Goal: Complete application form: Complete application form

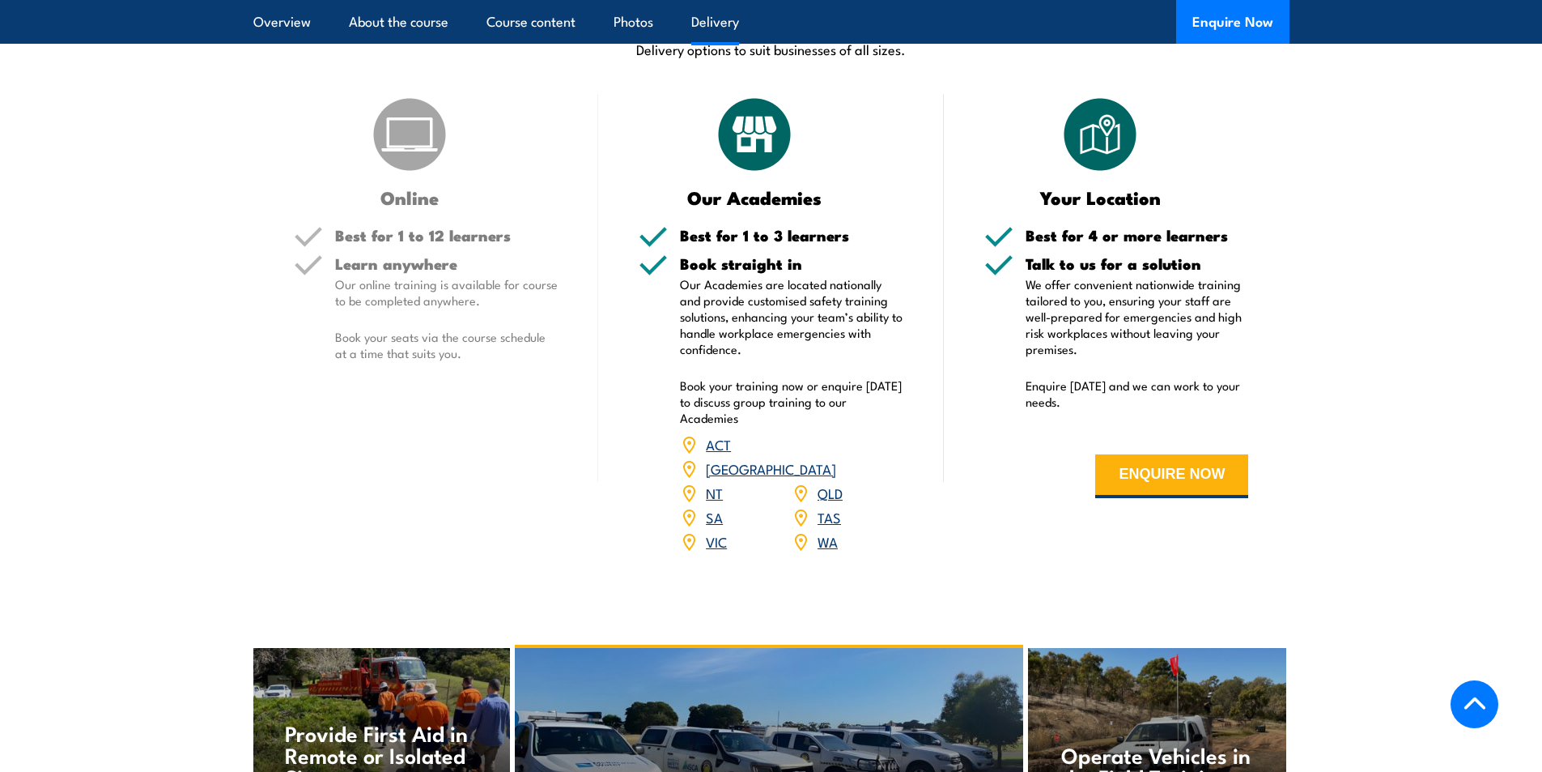
scroll to position [2024, 0]
click at [829, 457] on link "[GEOGRAPHIC_DATA]" at bounding box center [771, 466] width 130 height 19
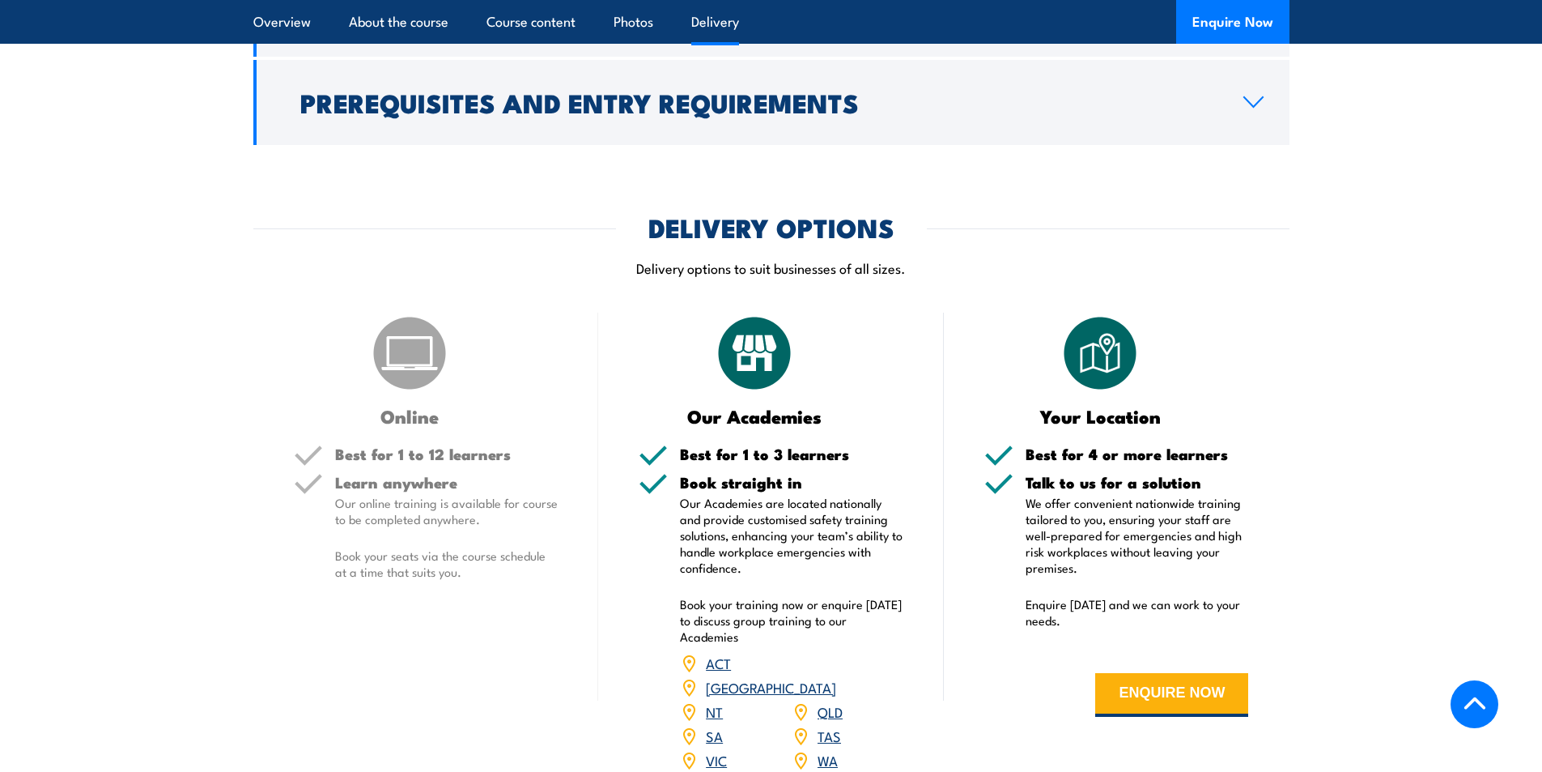
scroll to position [1862, 0]
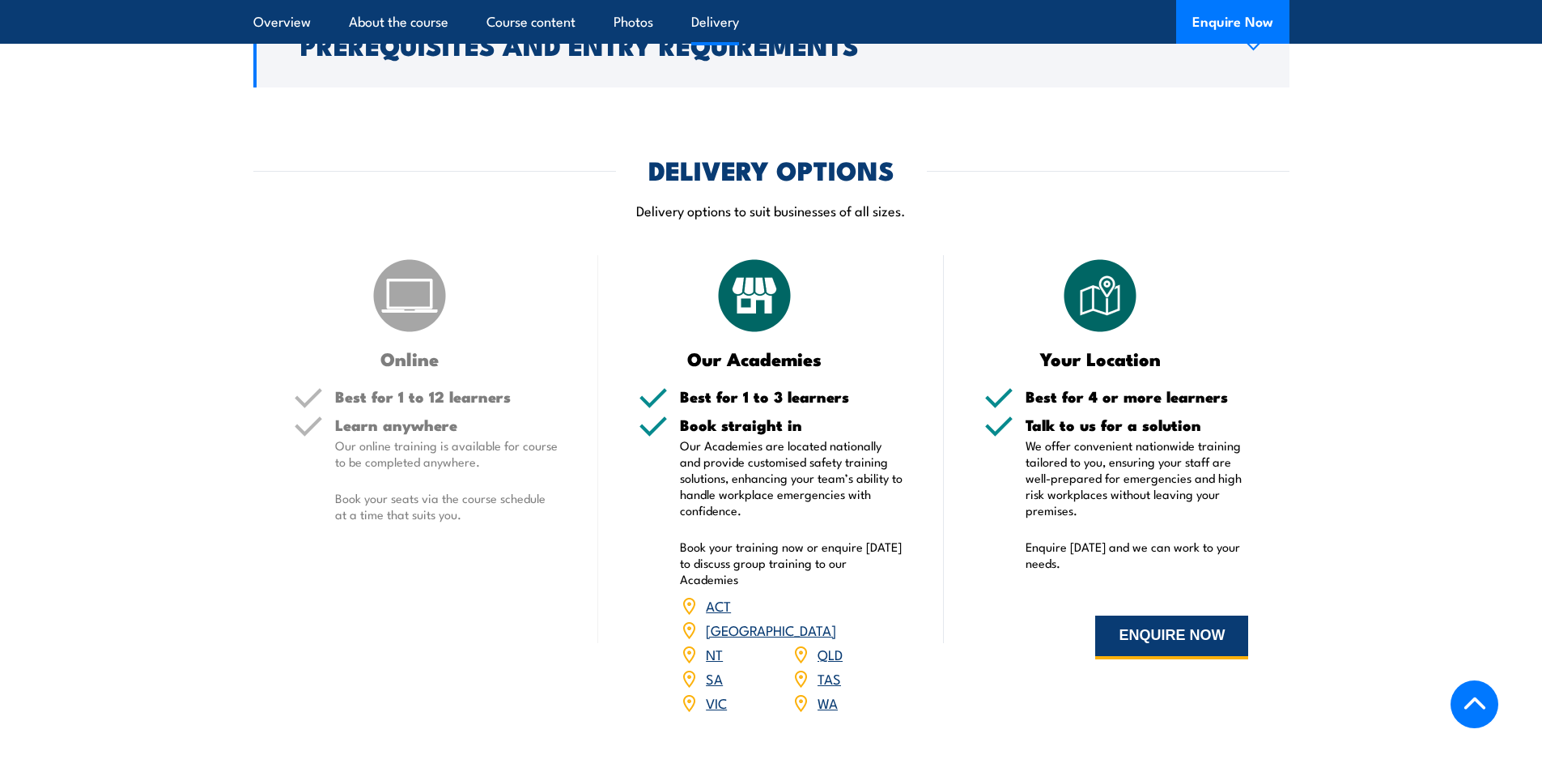
click at [1159, 630] on button "ENQUIRE NOW" at bounding box center [1171, 637] width 153 height 44
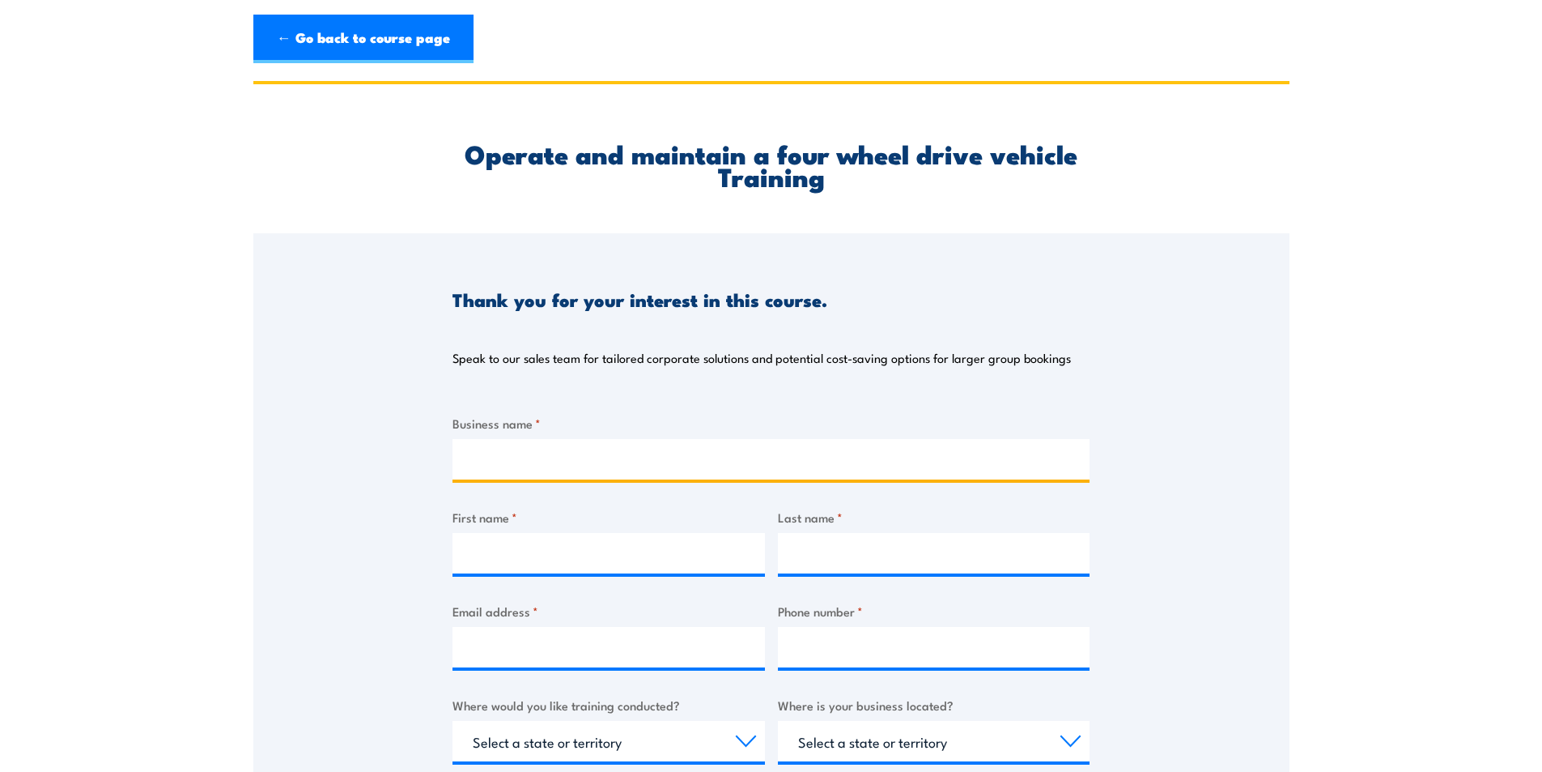
click at [573, 477] on input "Business name *" at bounding box center [771, 459] width 637 height 40
type input "verus"
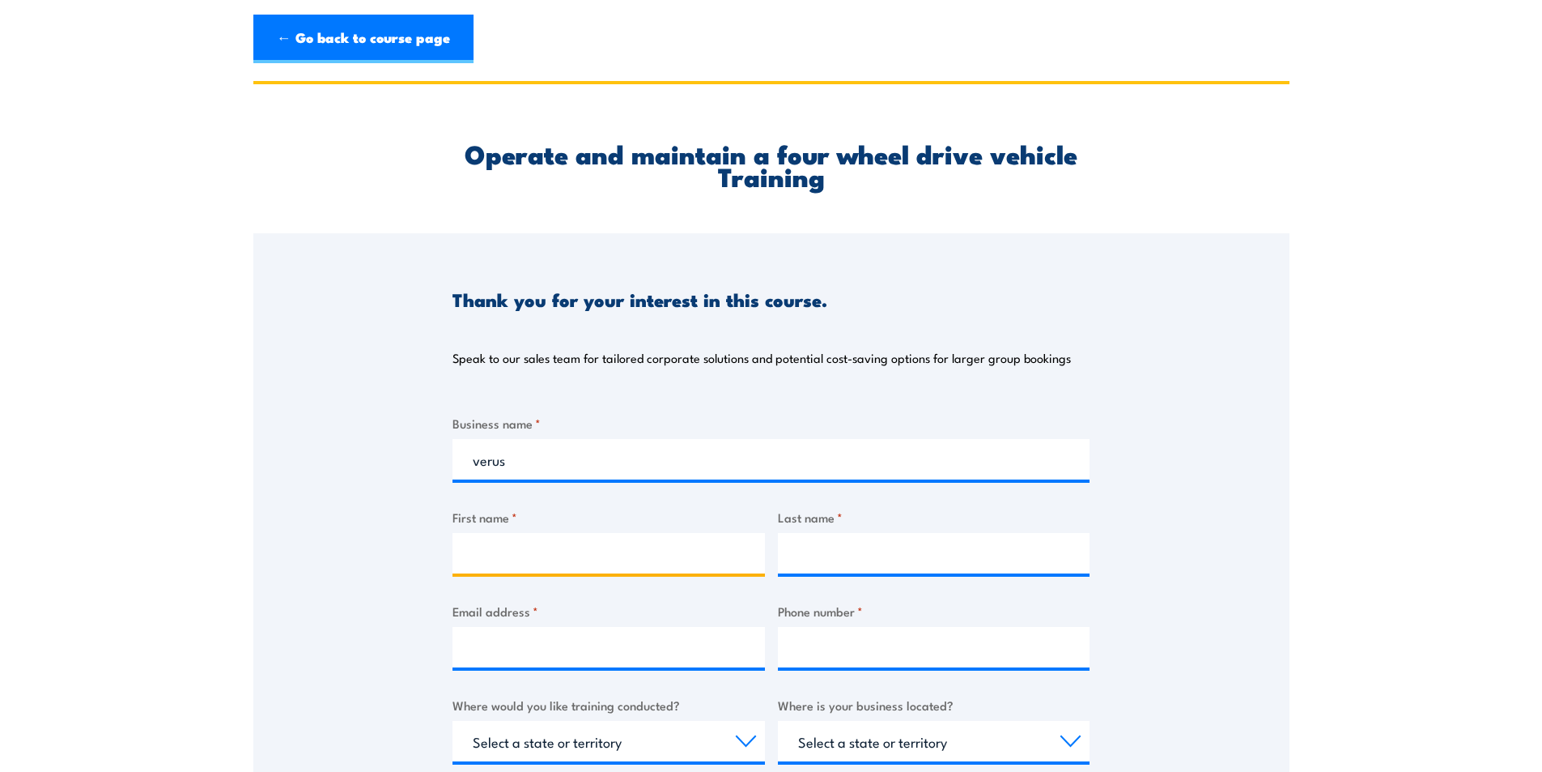
click at [570, 555] on input "First name *" at bounding box center [609, 553] width 312 height 40
type input "mee ying ( may)"
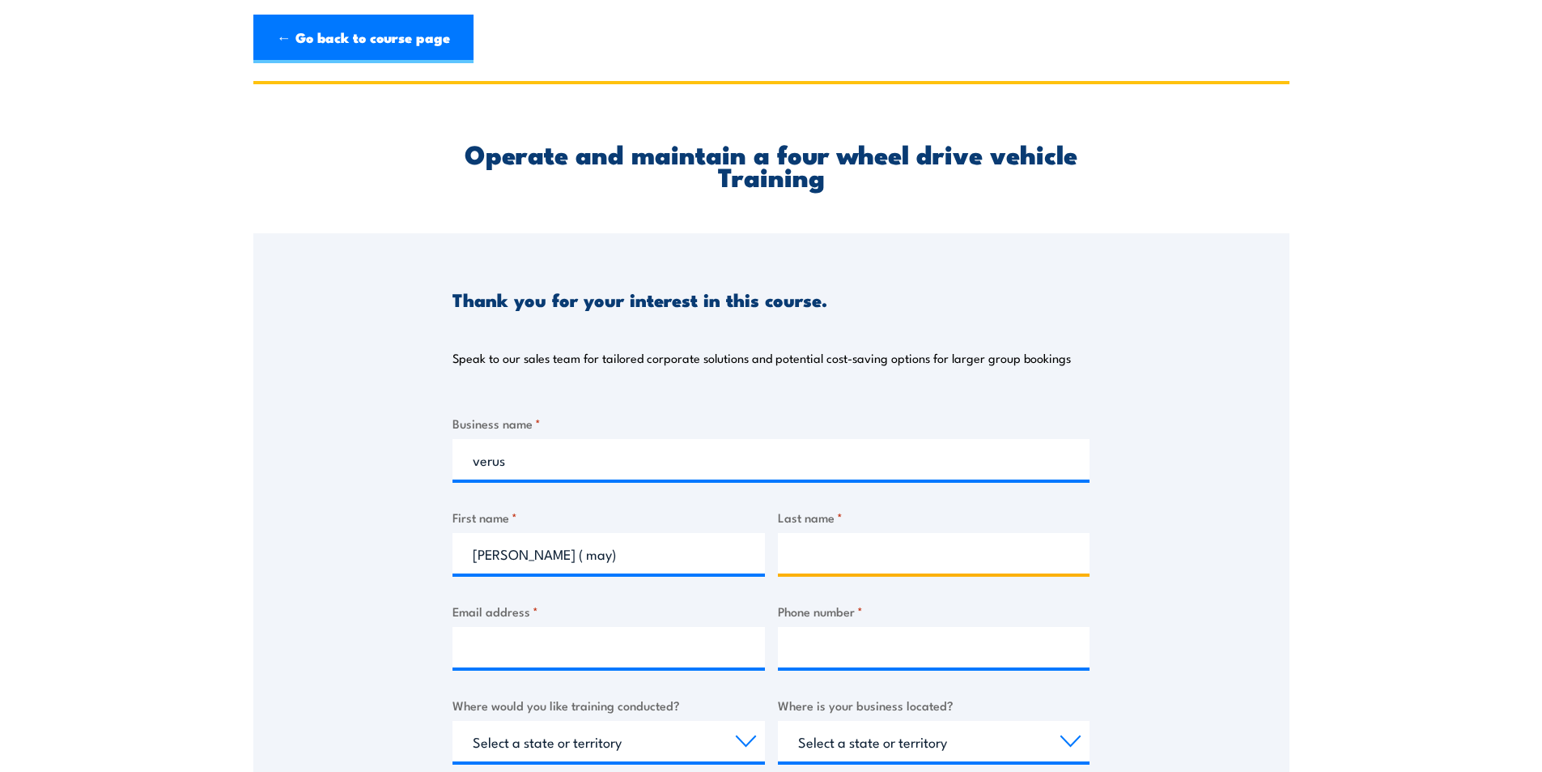
click at [841, 550] on input "Last name *" at bounding box center [934, 553] width 312 height 40
type input "so"
click at [529, 647] on input "Email address *" at bounding box center [609, 647] width 312 height 40
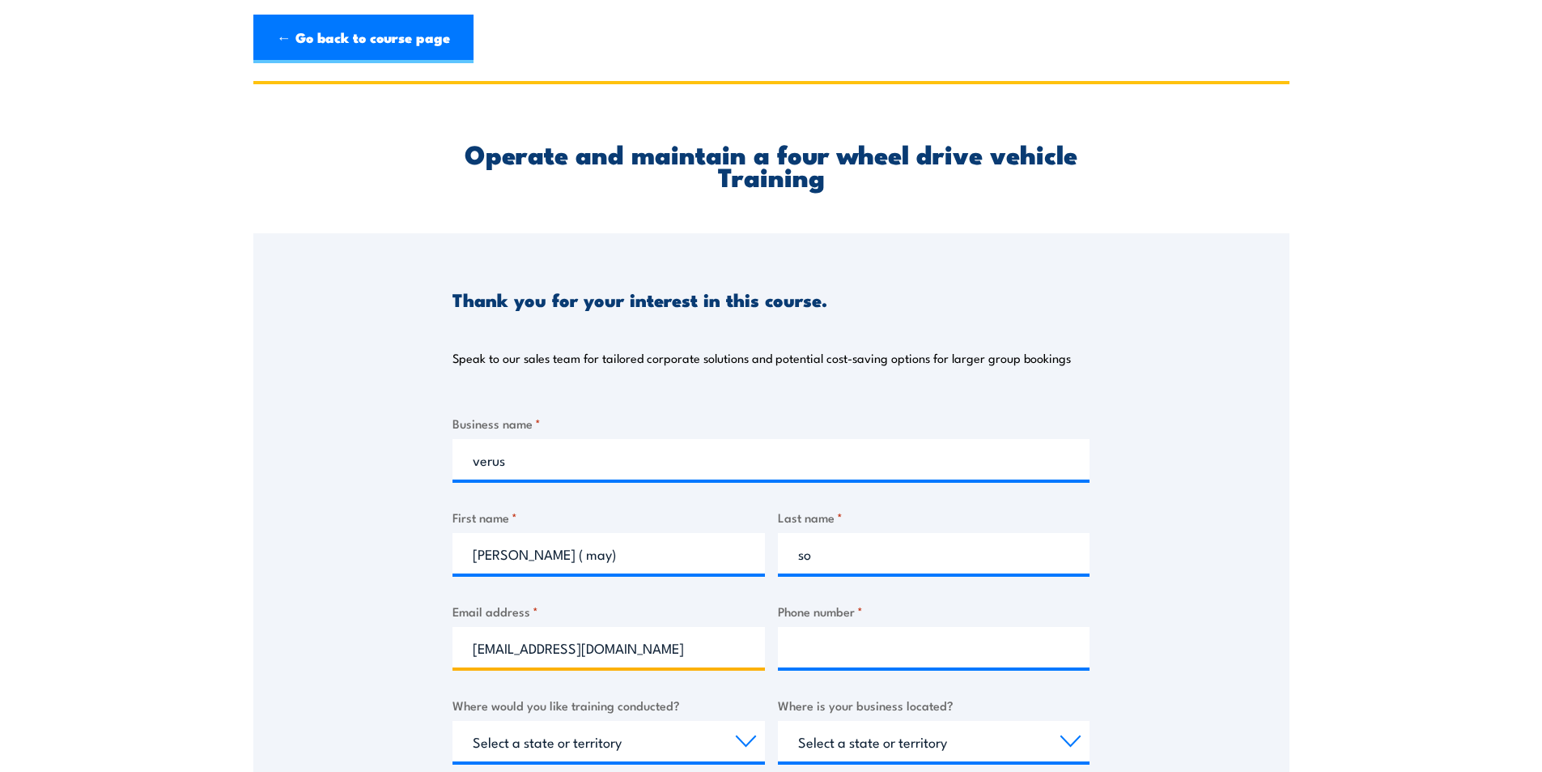
type input "mayso.htc@gmail.com"
click at [929, 657] on input "Phone number *" at bounding box center [934, 647] width 312 height 40
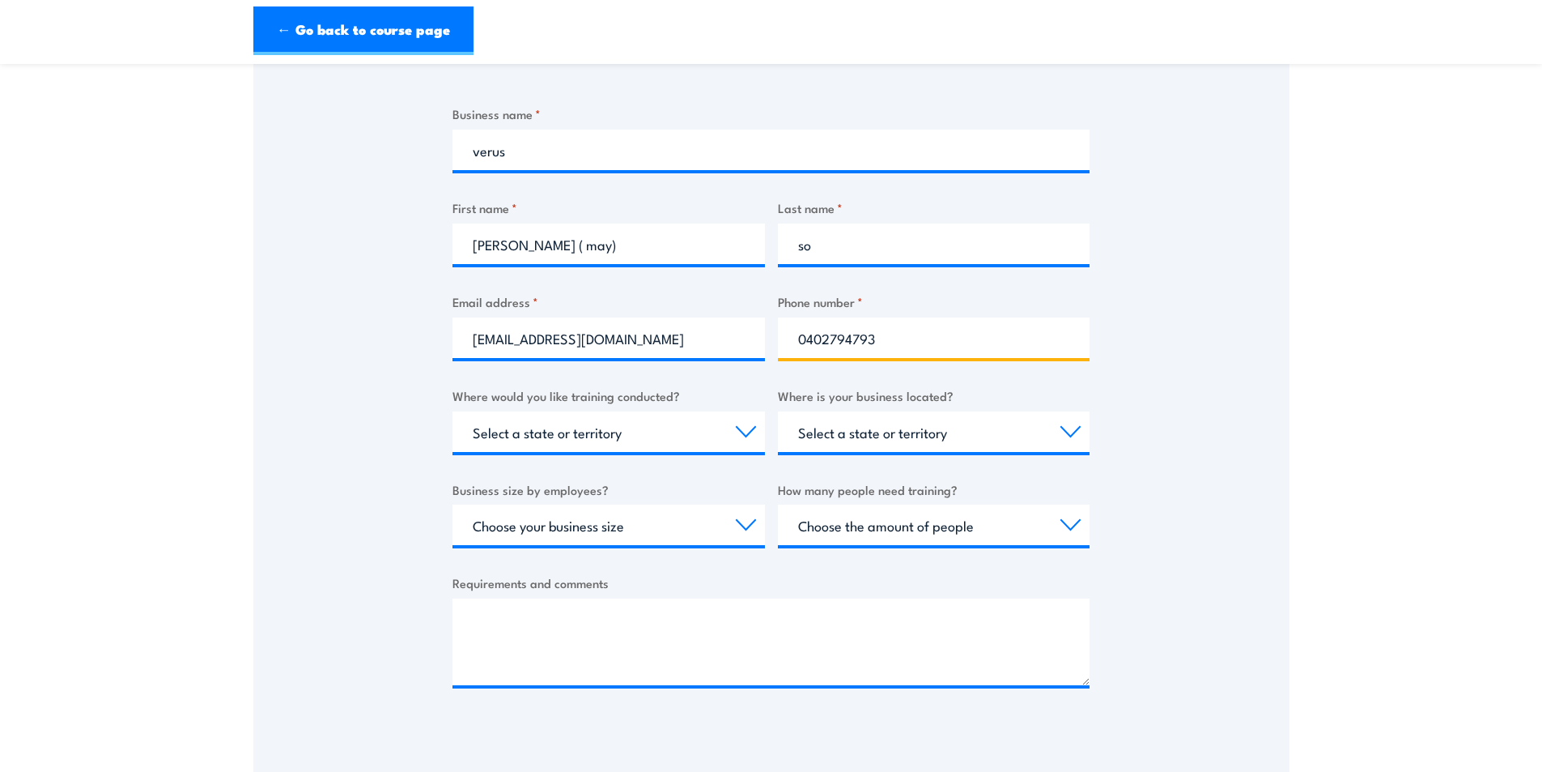
scroll to position [324, 0]
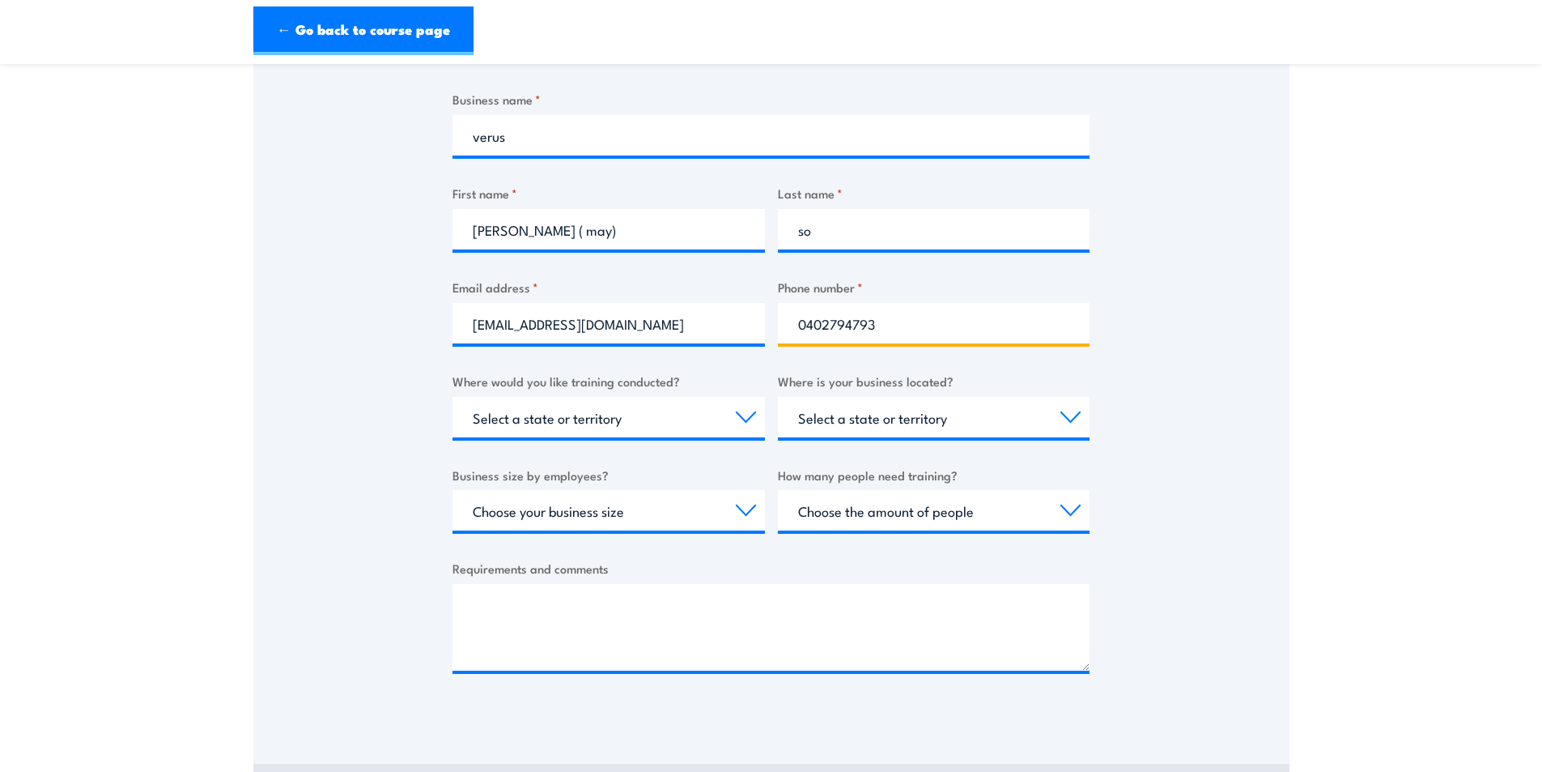
type input "0402794793"
click at [744, 412] on select "Select a state or territory Nationally - multiple locations QLD NSW VIC SA ACT …" at bounding box center [609, 417] width 312 height 40
select select "[GEOGRAPHIC_DATA]"
click at [453, 397] on select "Select a state or territory Nationally - multiple locations QLD NSW VIC SA ACT …" at bounding box center [609, 417] width 312 height 40
click at [990, 423] on select "Select a state or territory QLD NSW VIC SA ACT WA TAS NT" at bounding box center [934, 417] width 312 height 40
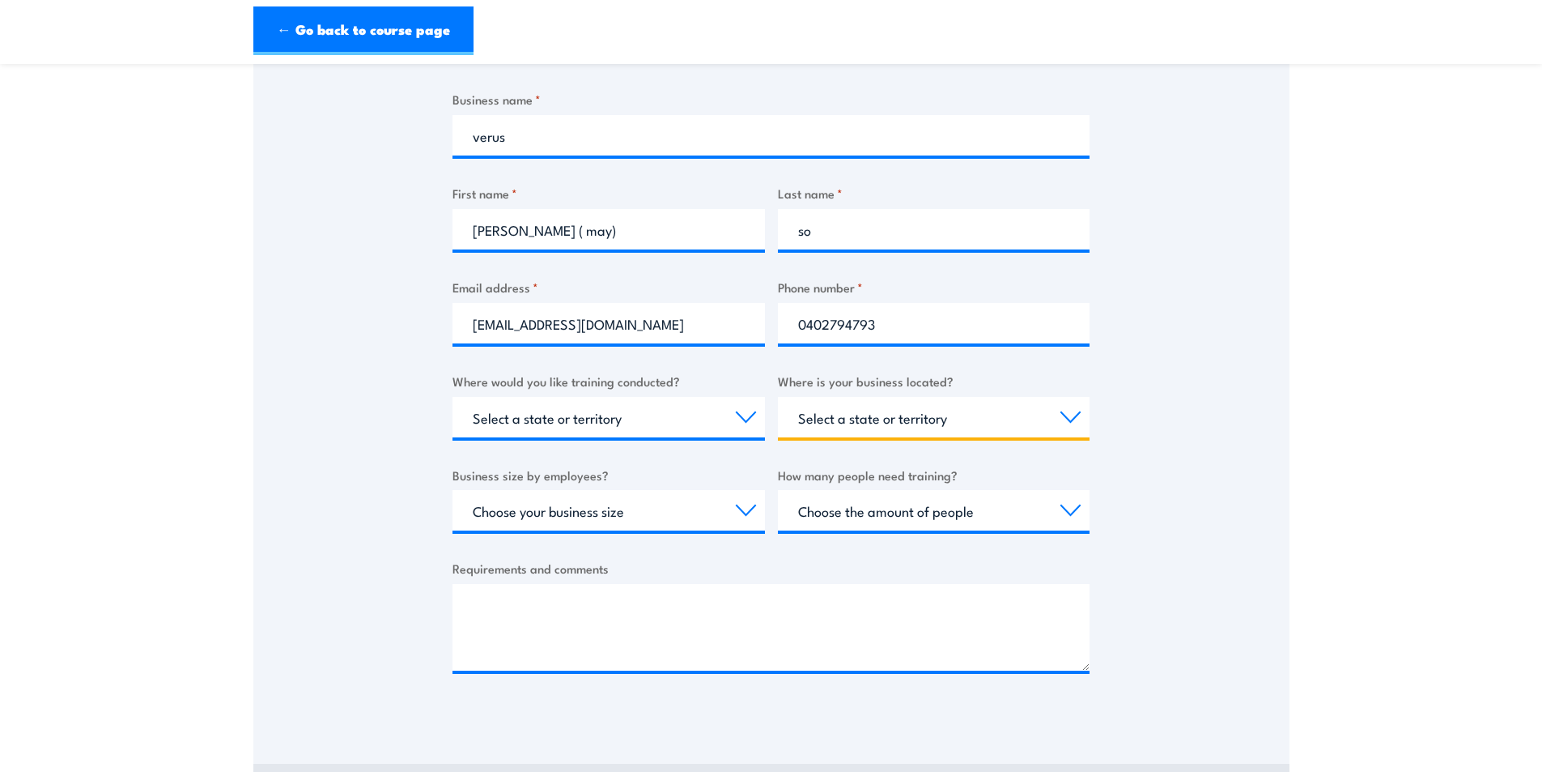
select select "[GEOGRAPHIC_DATA]"
click at [778, 397] on select "Select a state or territory QLD NSW VIC SA ACT WA TAS NT" at bounding box center [934, 417] width 312 height 40
click at [750, 509] on select "Choose your business size 1 to 19 20 to 199 200+" at bounding box center [609, 510] width 312 height 40
select select "1 to 19"
click at [453, 490] on select "Choose your business size 1 to 19 20 to 199 200+" at bounding box center [609, 510] width 312 height 40
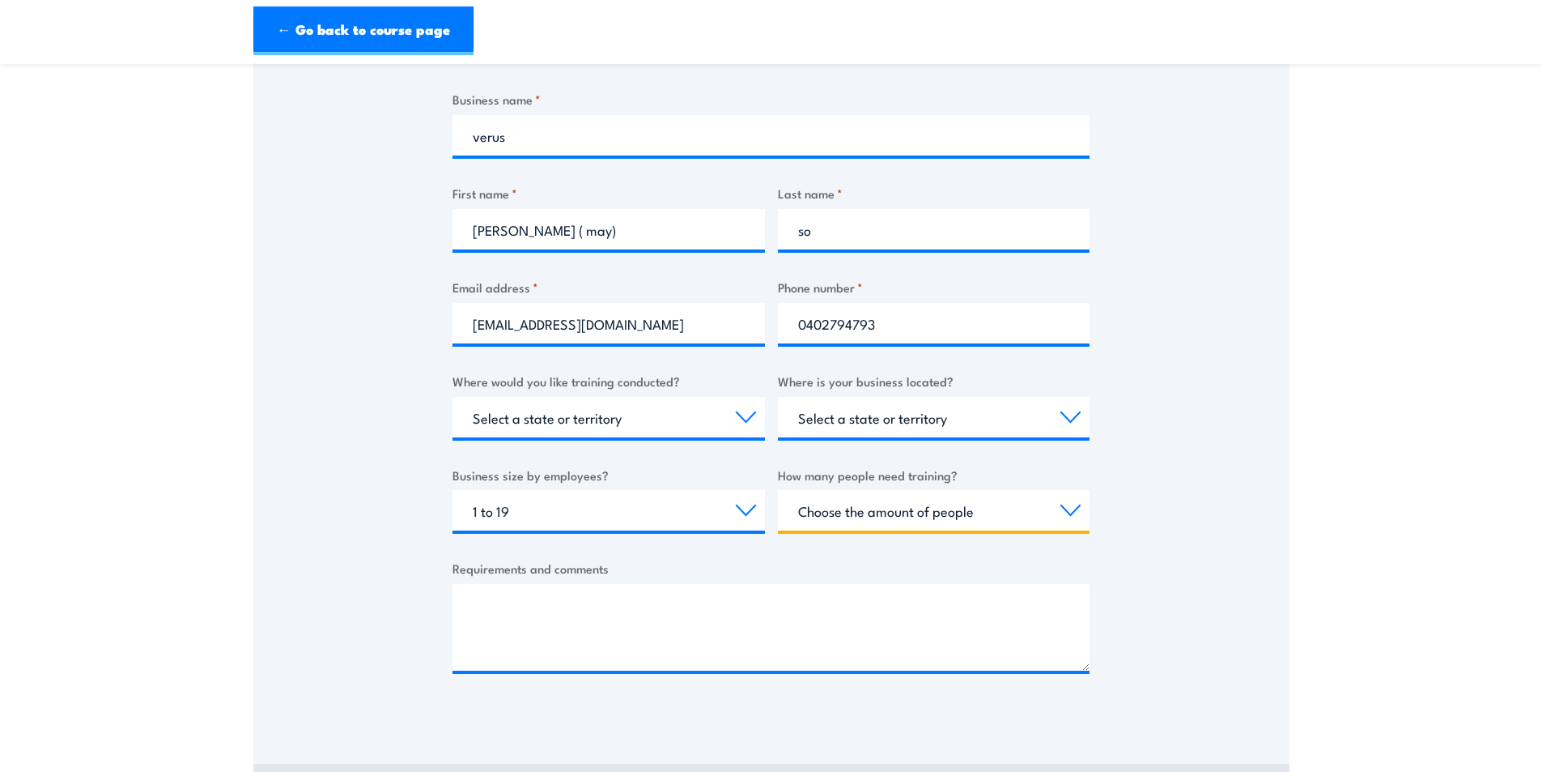
click at [1073, 511] on select "Choose the amount of people 1 to 4 5 to 19 20+" at bounding box center [934, 510] width 312 height 40
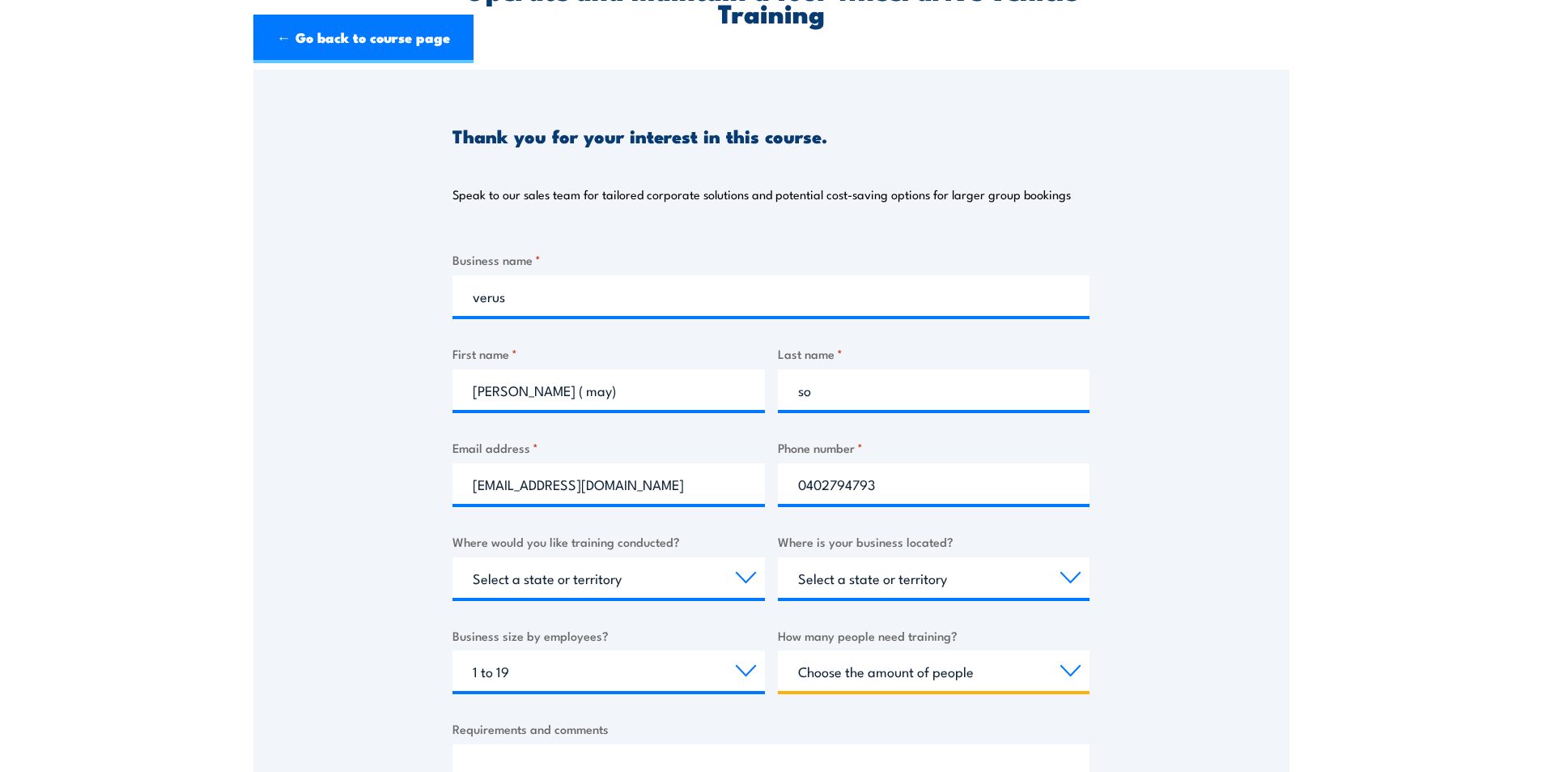
scroll to position [0, 0]
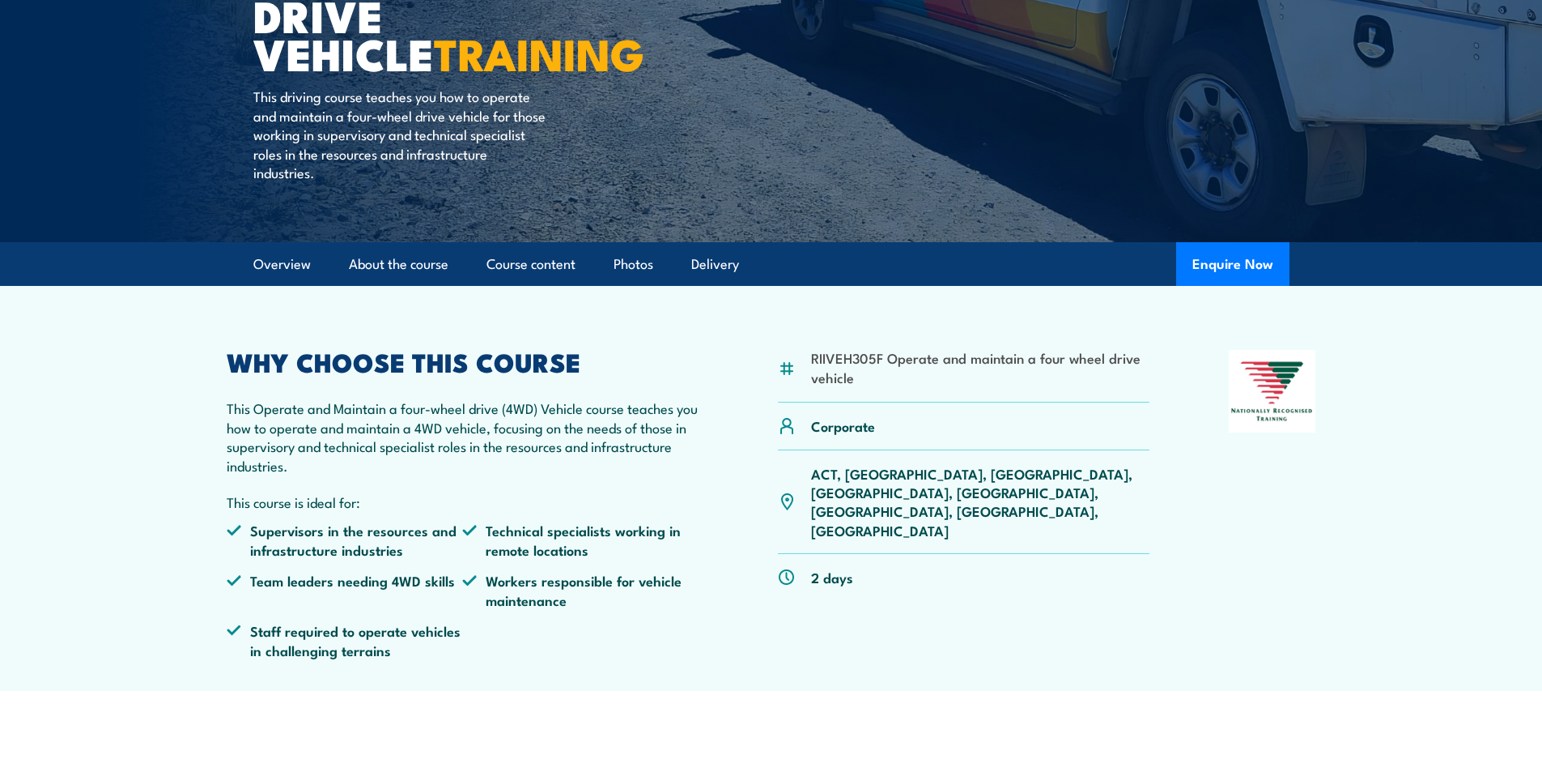
scroll to position [81, 0]
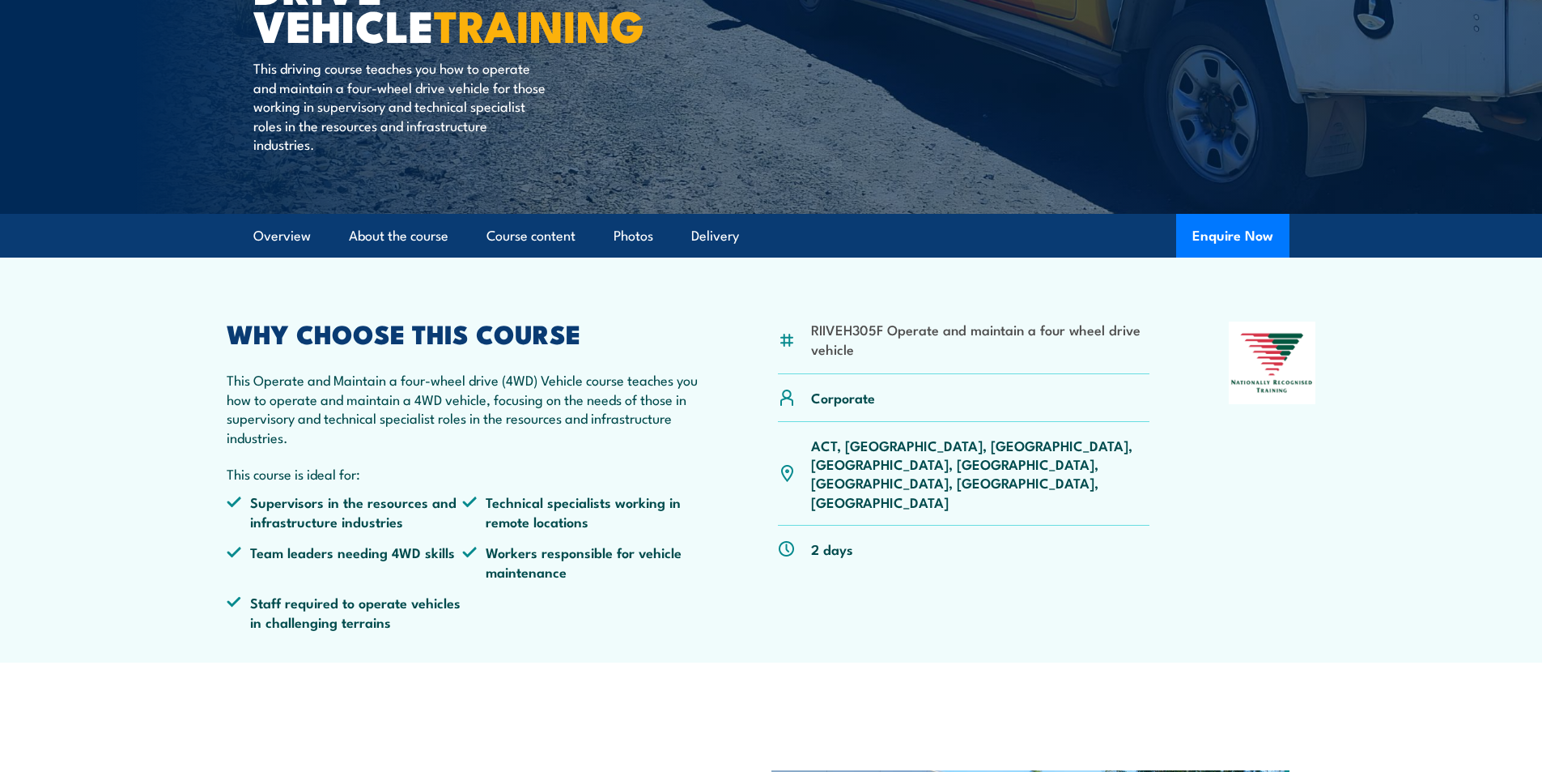
scroll to position [324, 0]
